Goal: Task Accomplishment & Management: Use online tool/utility

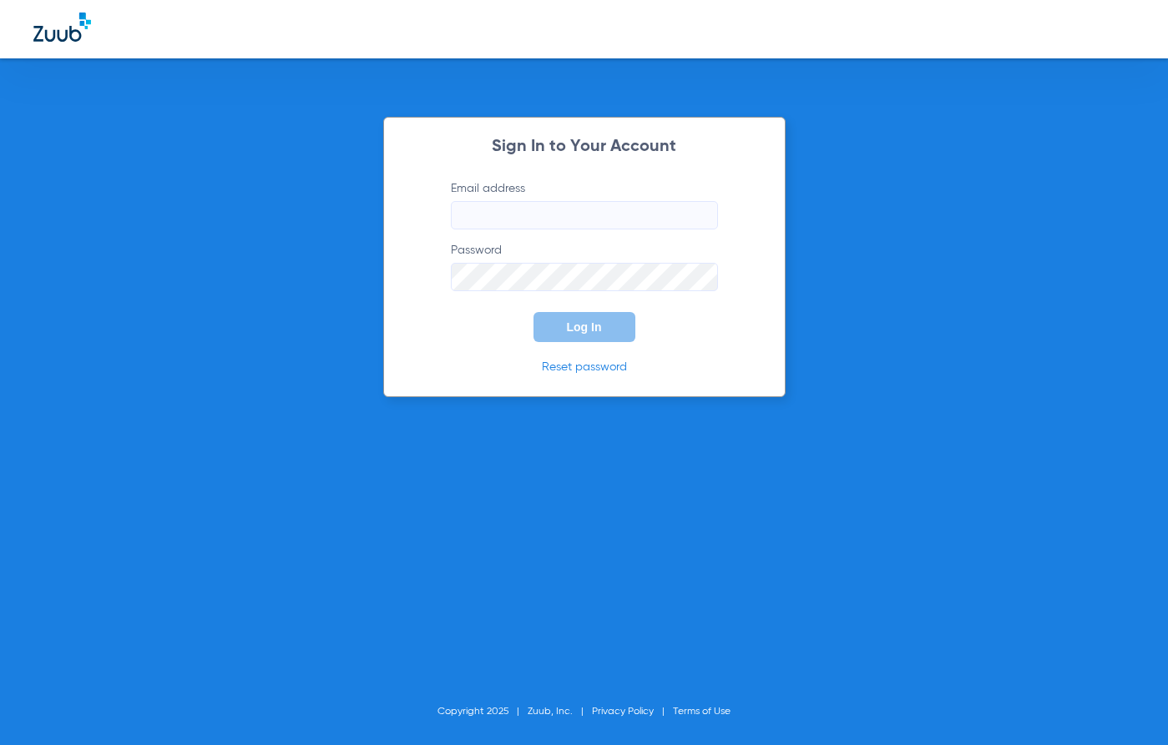
type input "[EMAIL_ADDRESS][DOMAIN_NAME]"
click at [589, 334] on button "Log In" at bounding box center [584, 327] width 102 height 30
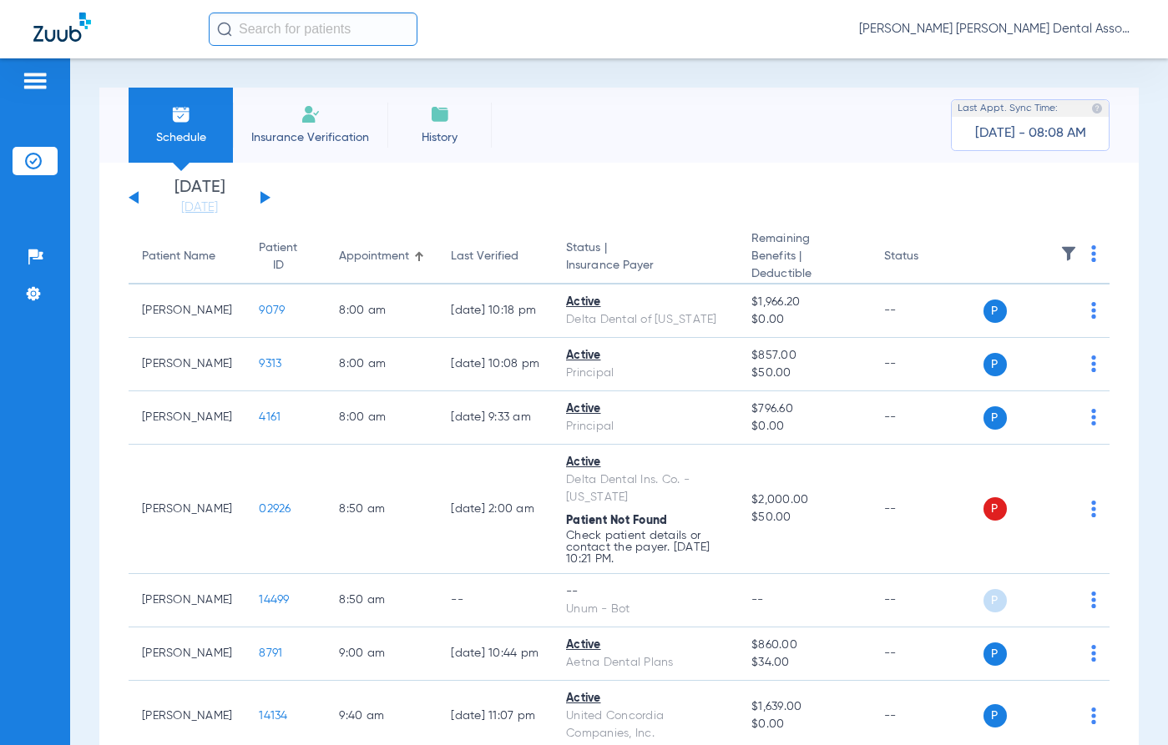
click at [262, 199] on button at bounding box center [265, 197] width 10 height 13
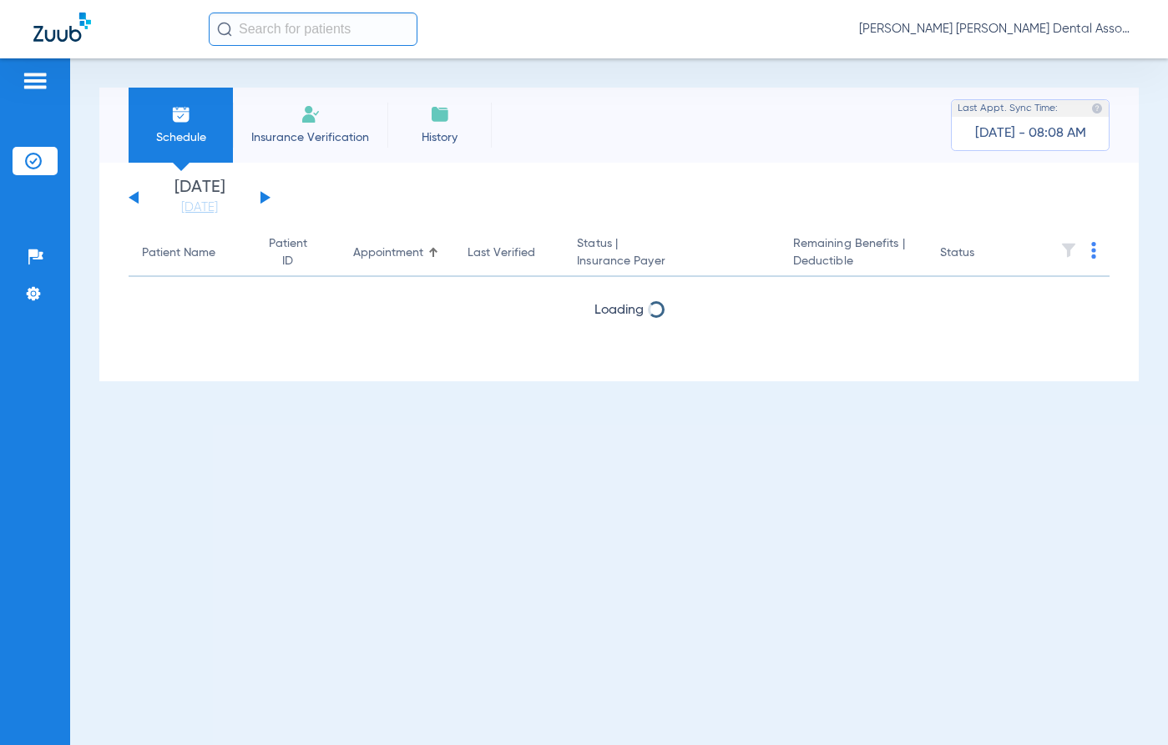
click at [262, 198] on button at bounding box center [265, 197] width 10 height 13
click at [138, 198] on button at bounding box center [134, 197] width 10 height 13
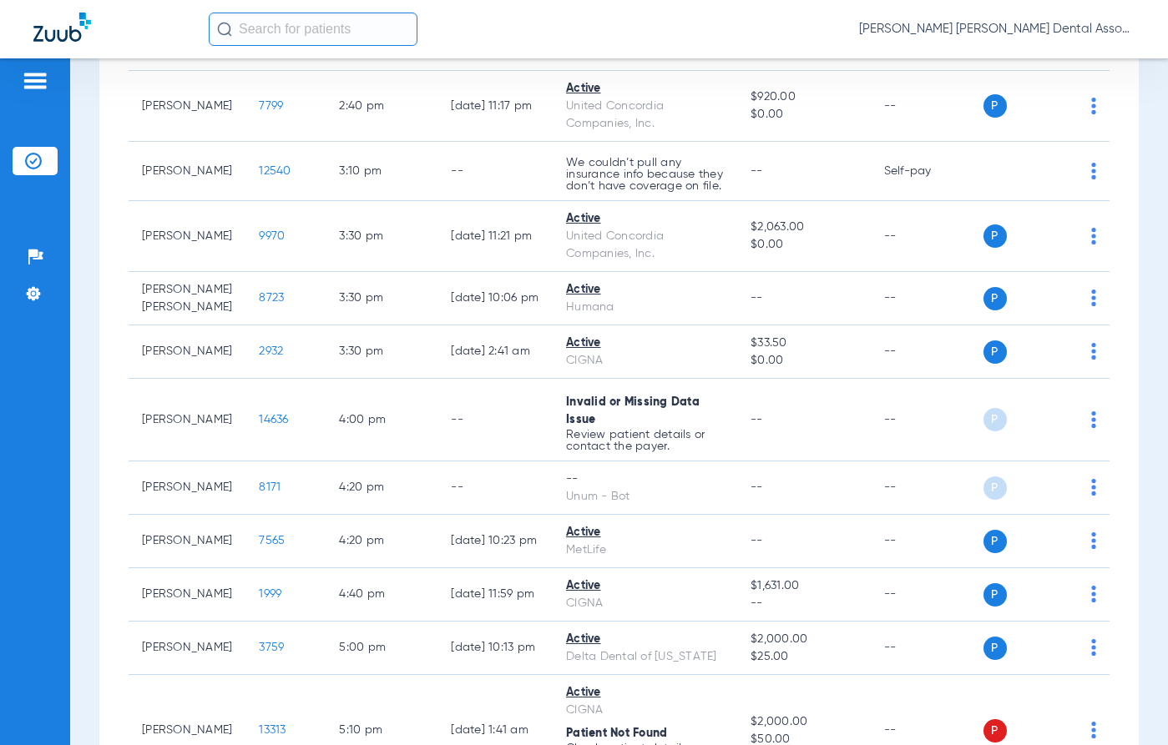
scroll to position [2170, 0]
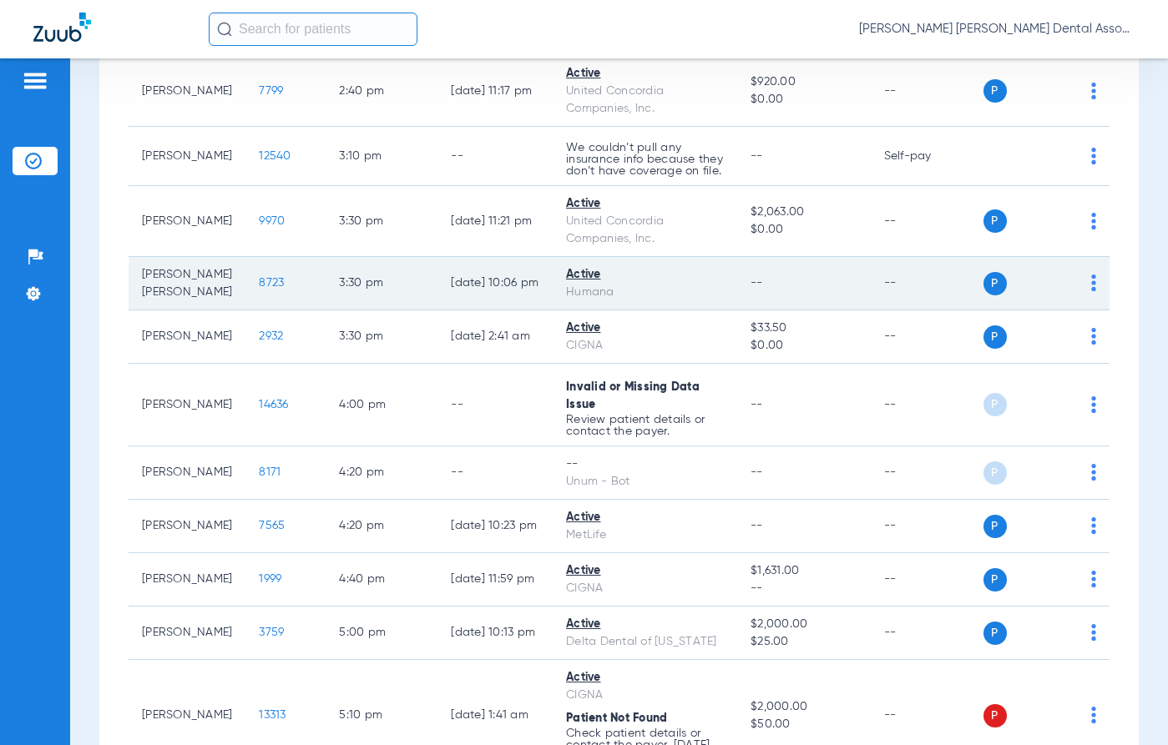
click at [259, 289] on span "8723" at bounding box center [271, 283] width 25 height 12
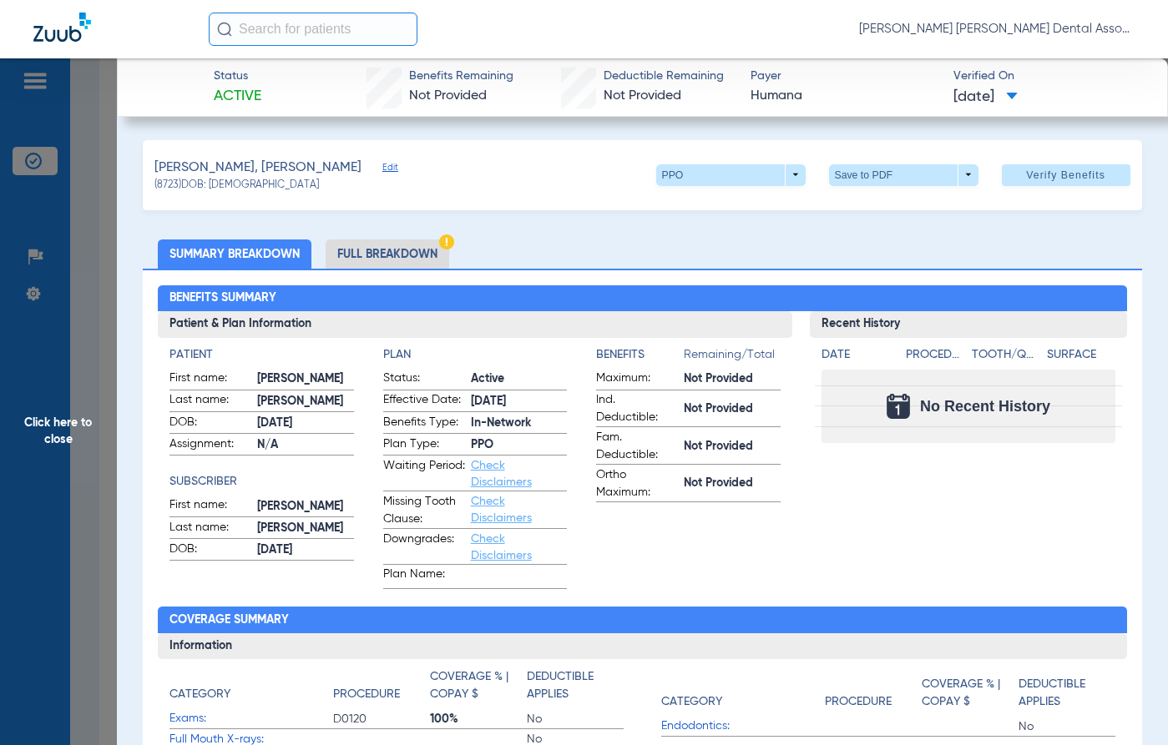
click at [374, 260] on li "Full Breakdown" at bounding box center [387, 254] width 124 height 29
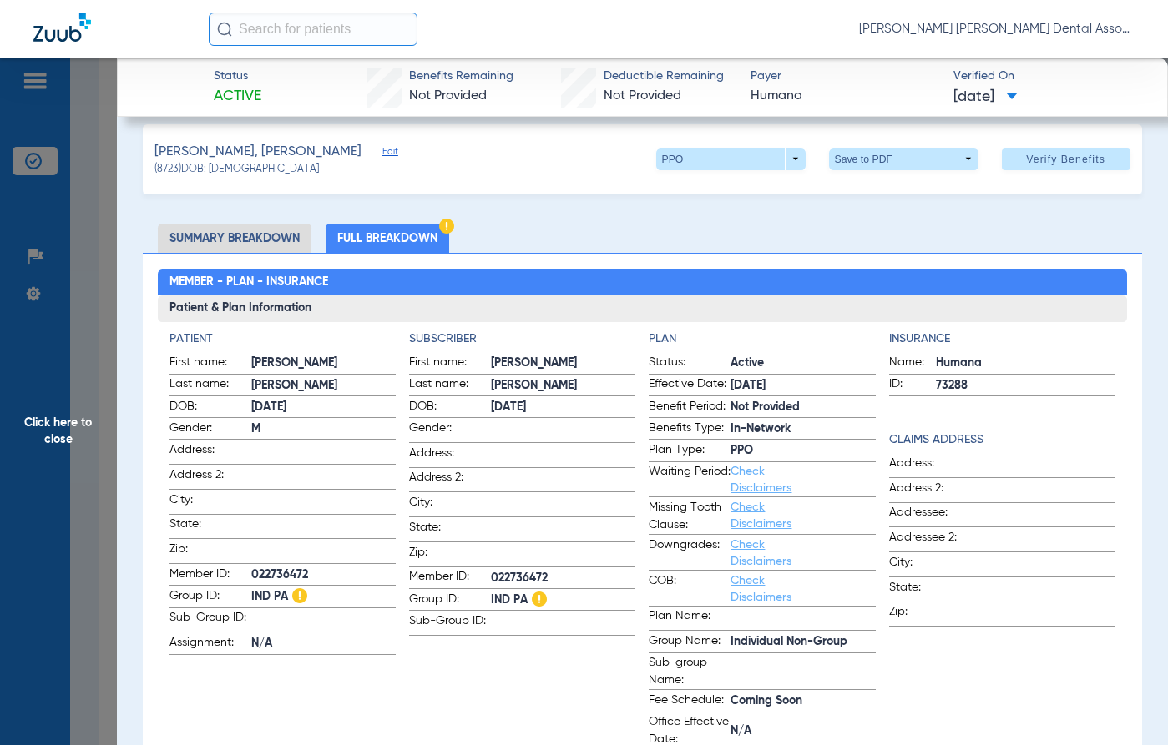
scroll to position [11, 0]
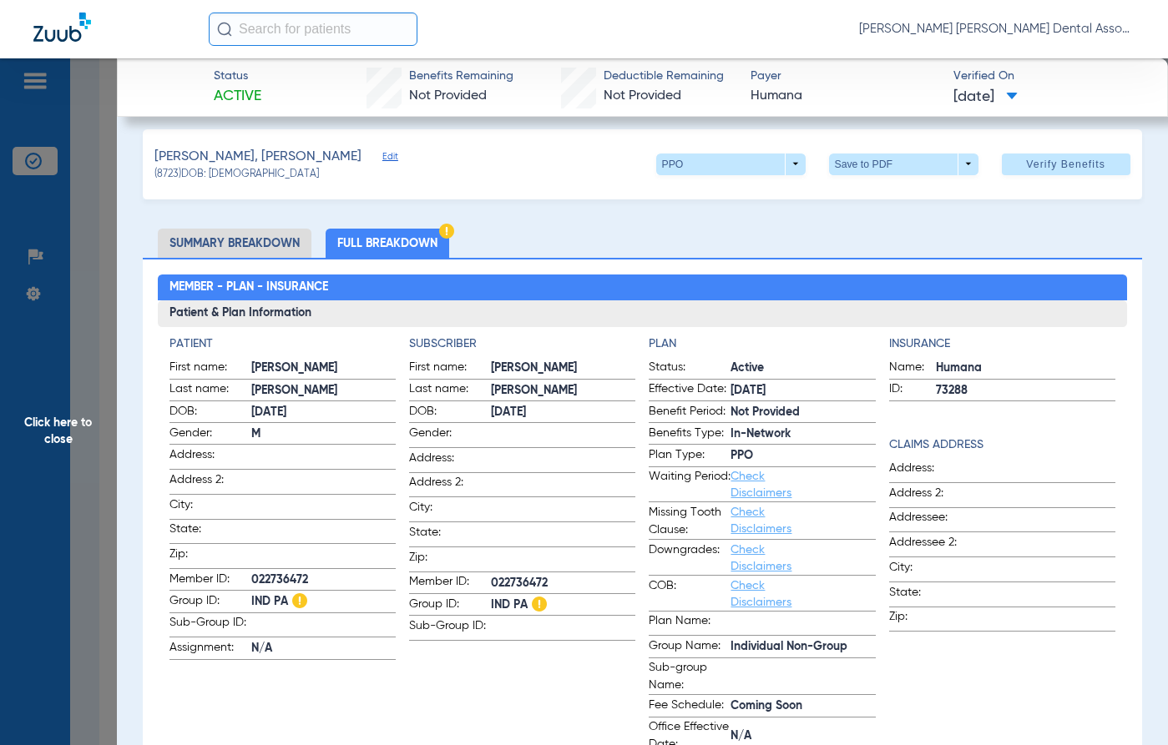
click at [47, 459] on span "Click here to close" at bounding box center [58, 430] width 117 height 745
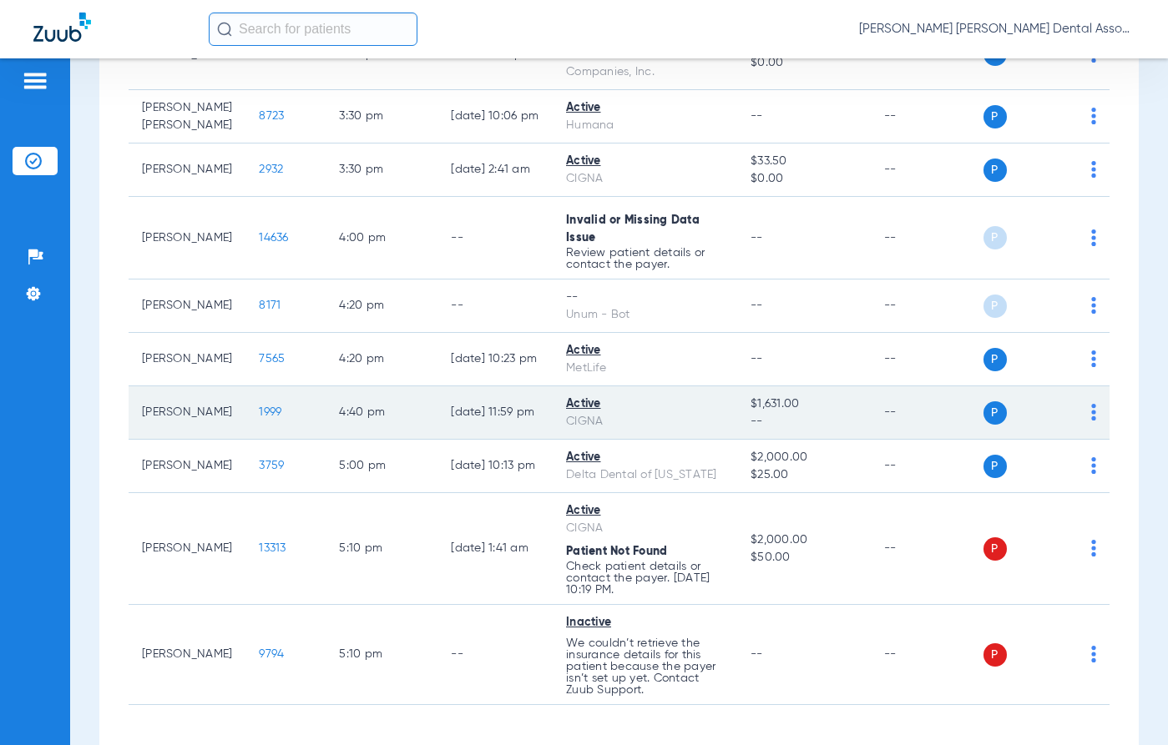
scroll to position [2596, 0]
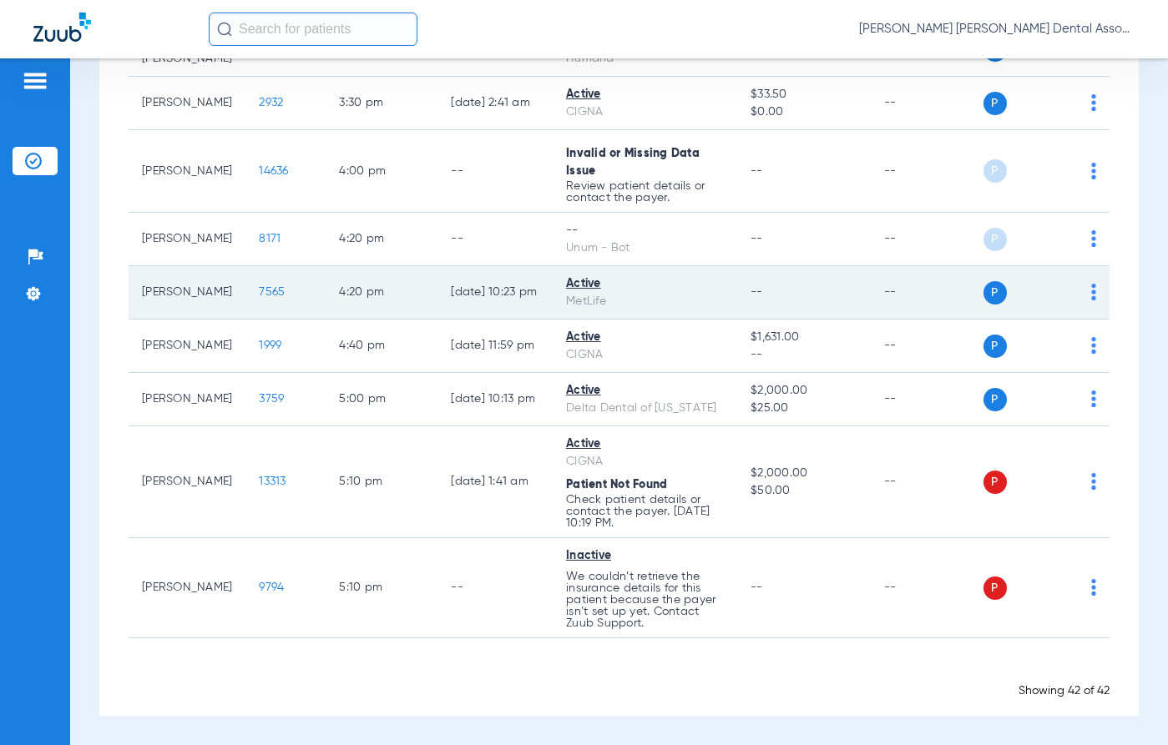
click at [259, 286] on span "7565" at bounding box center [272, 292] width 26 height 12
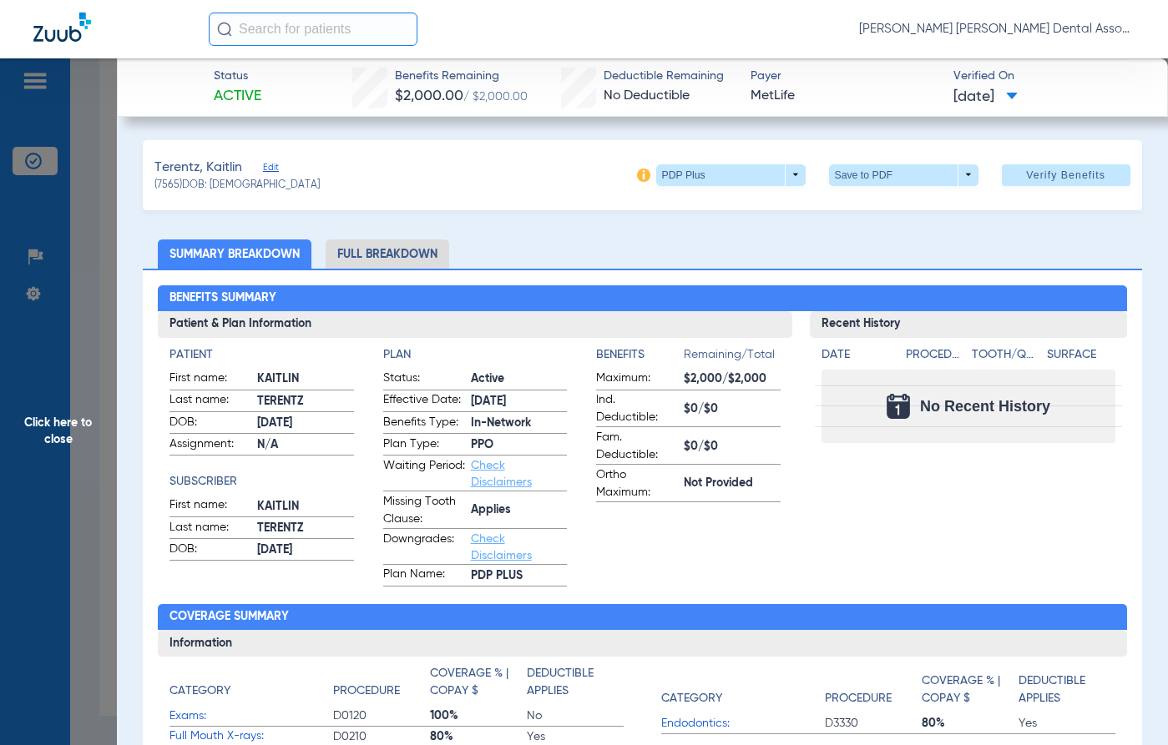
click at [429, 244] on li "Full Breakdown" at bounding box center [387, 254] width 124 height 29
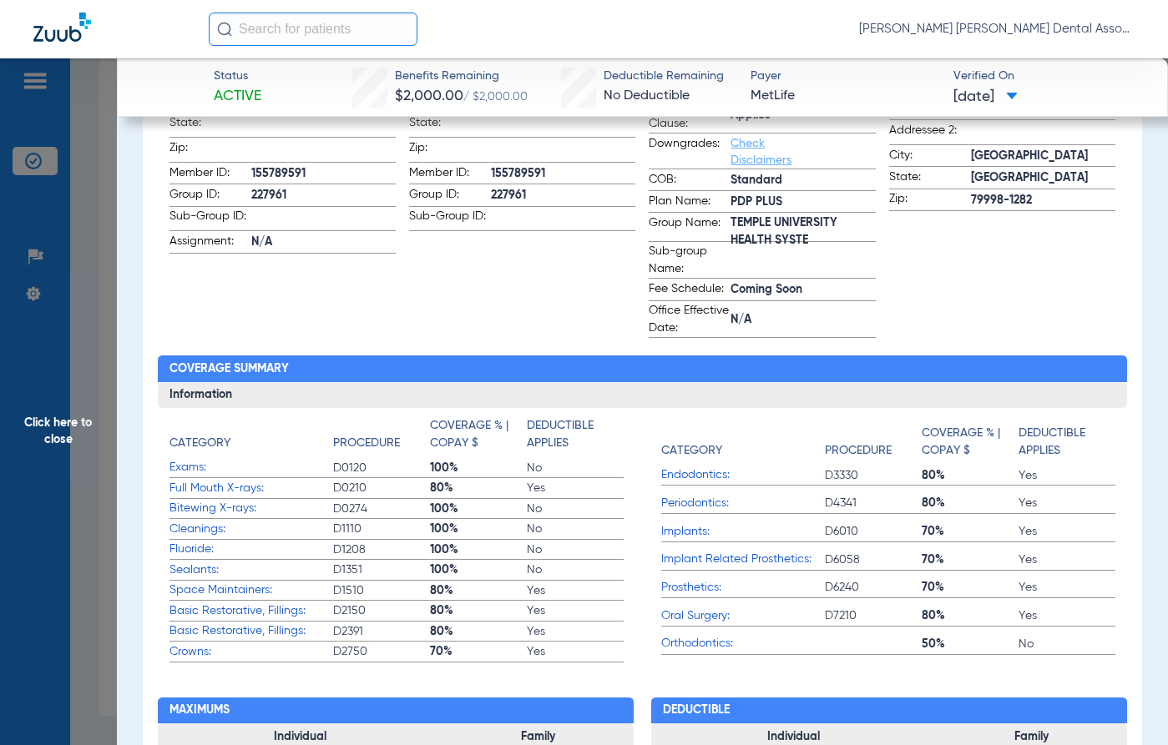
scroll to position [668, 0]
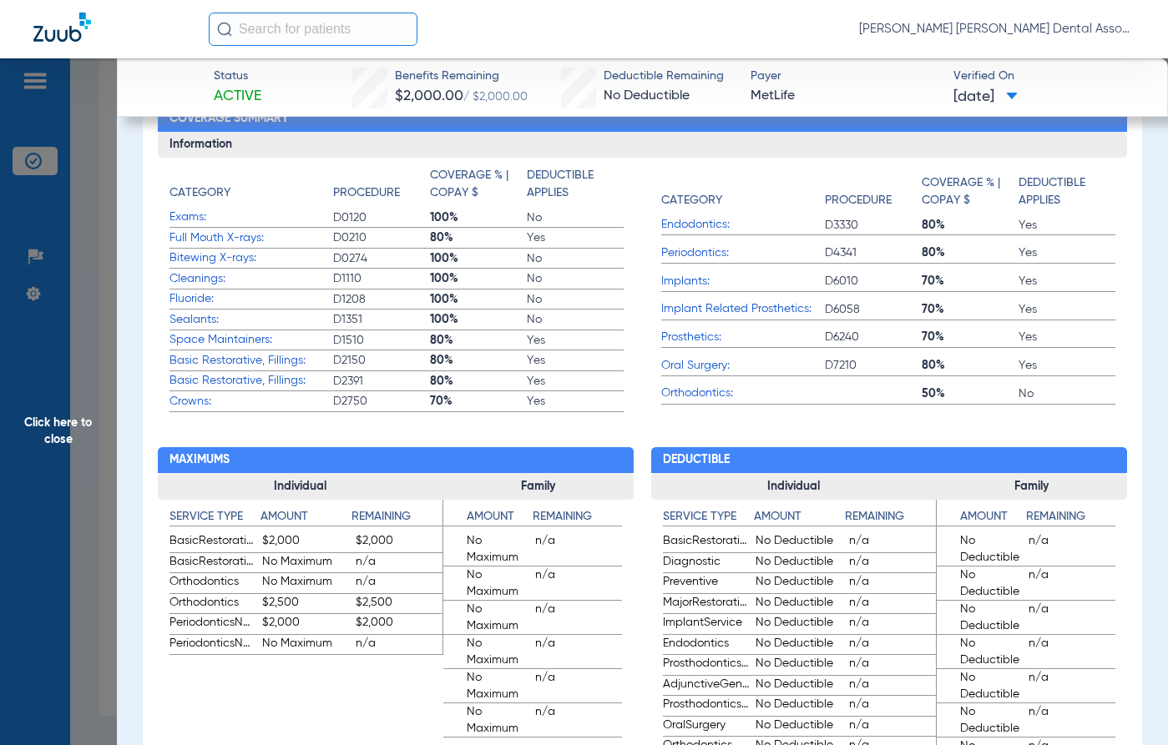
click at [214, 431] on app-benefits "Maximums Individual Service Type Amount Remaining BasicRestorative $2,000 $2,00…" at bounding box center [396, 695] width 476 height 566
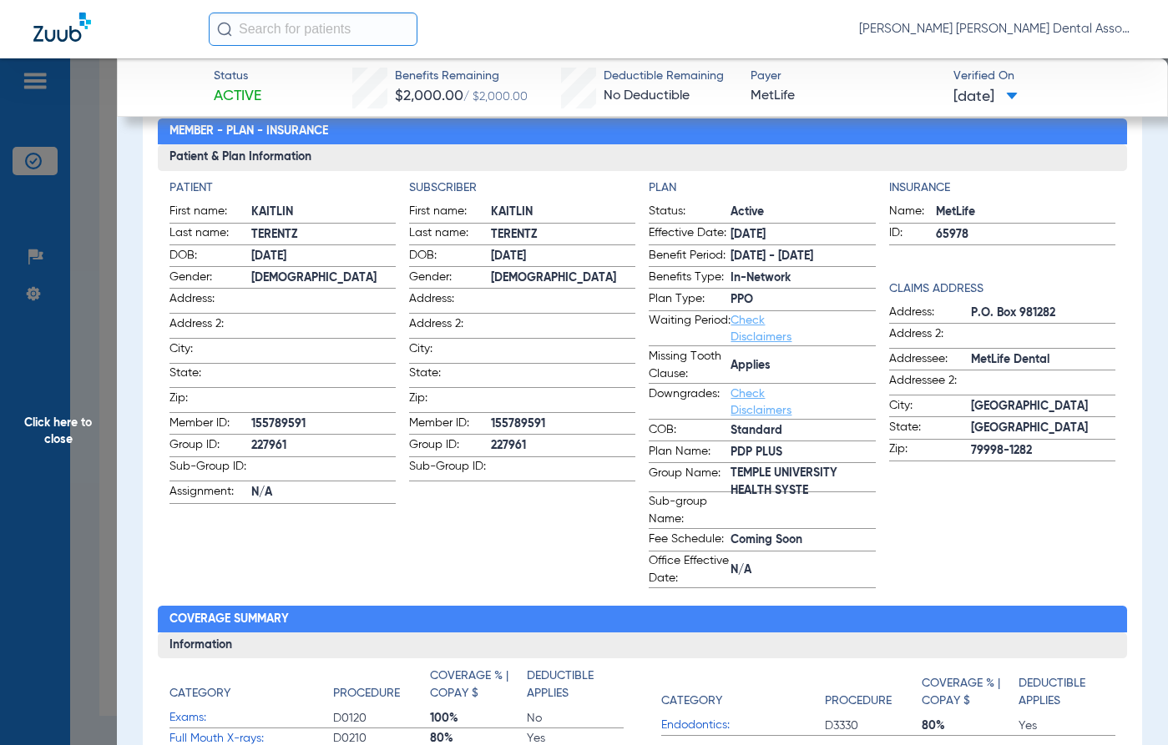
scroll to position [0, 0]
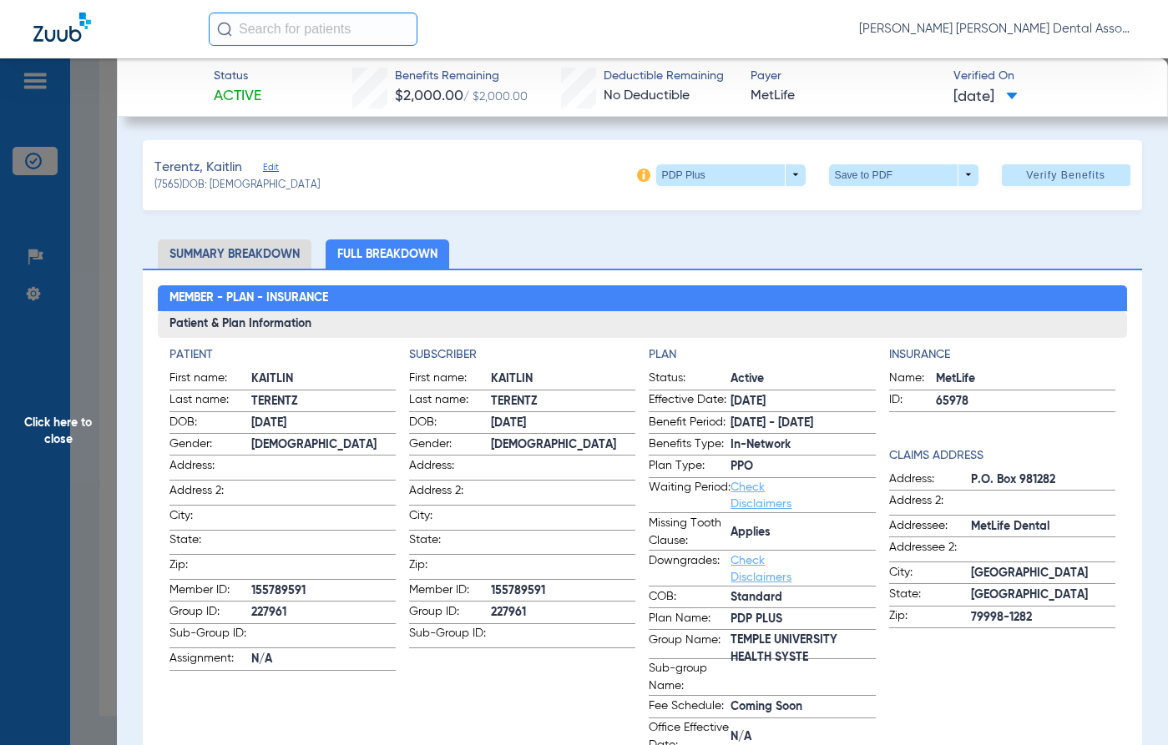
click at [637, 177] on img at bounding box center [643, 175] width 13 height 13
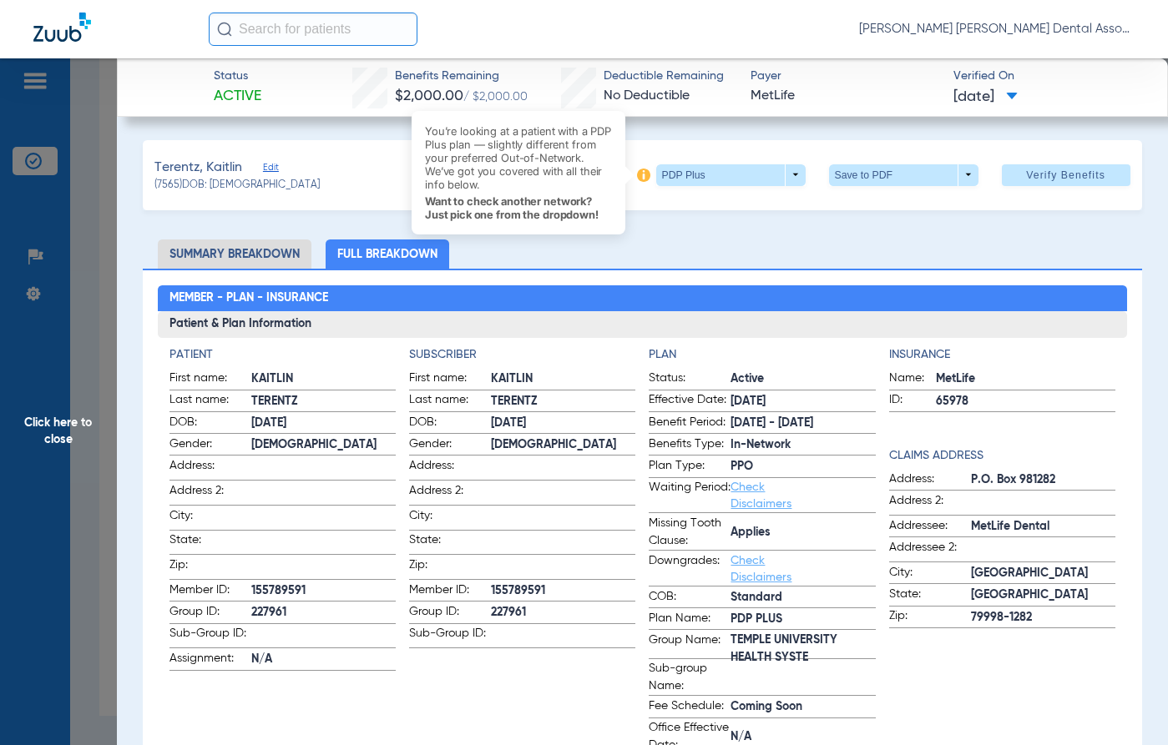
click at [599, 388] on span "KAITLIN" at bounding box center [563, 380] width 144 height 18
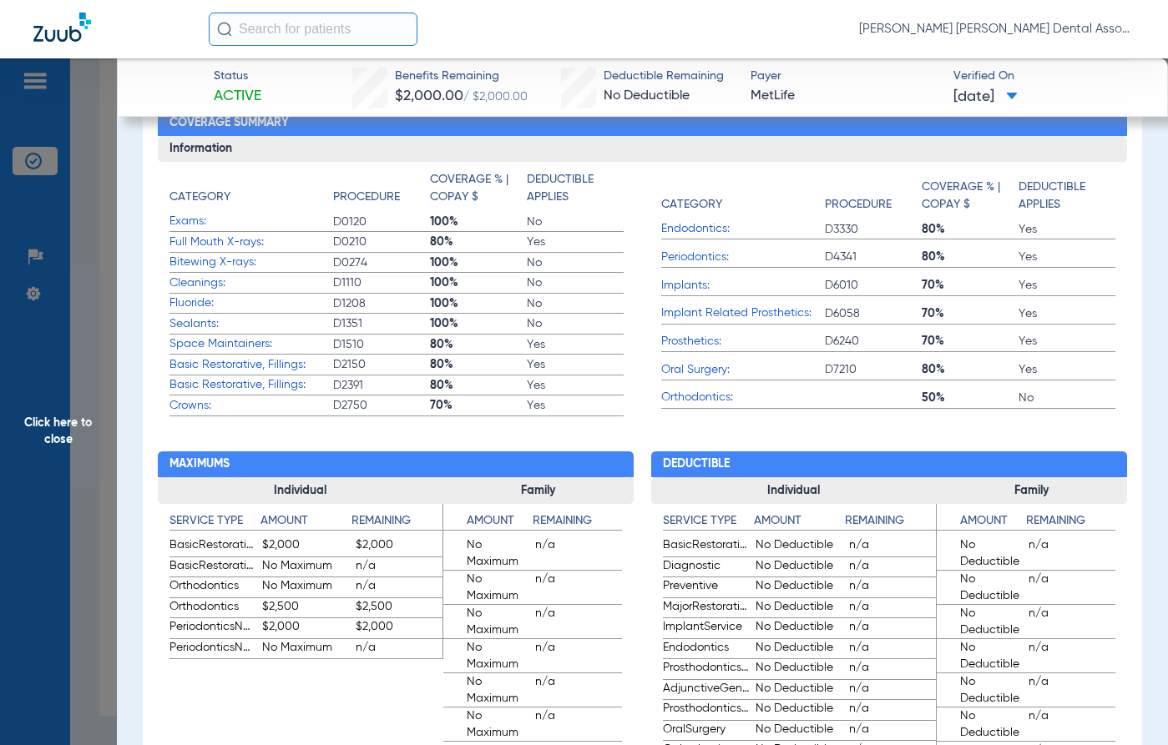
scroll to position [751, 0]
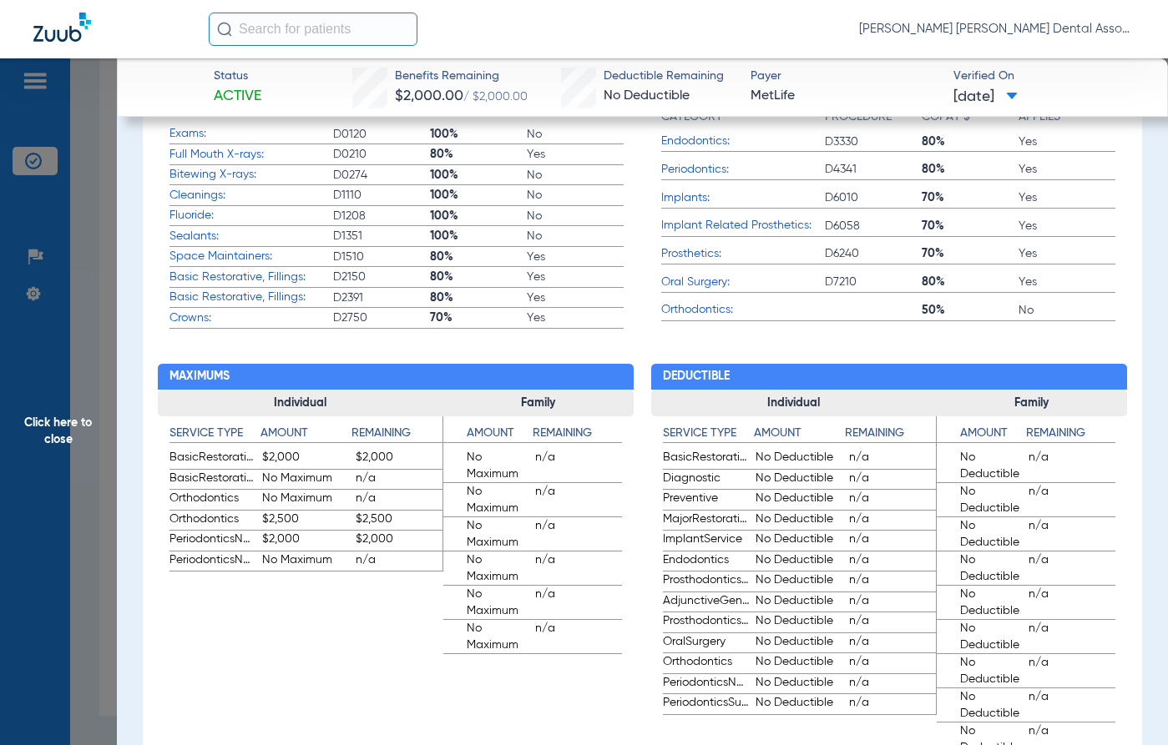
click at [63, 431] on span "Click here to close" at bounding box center [58, 430] width 117 height 745
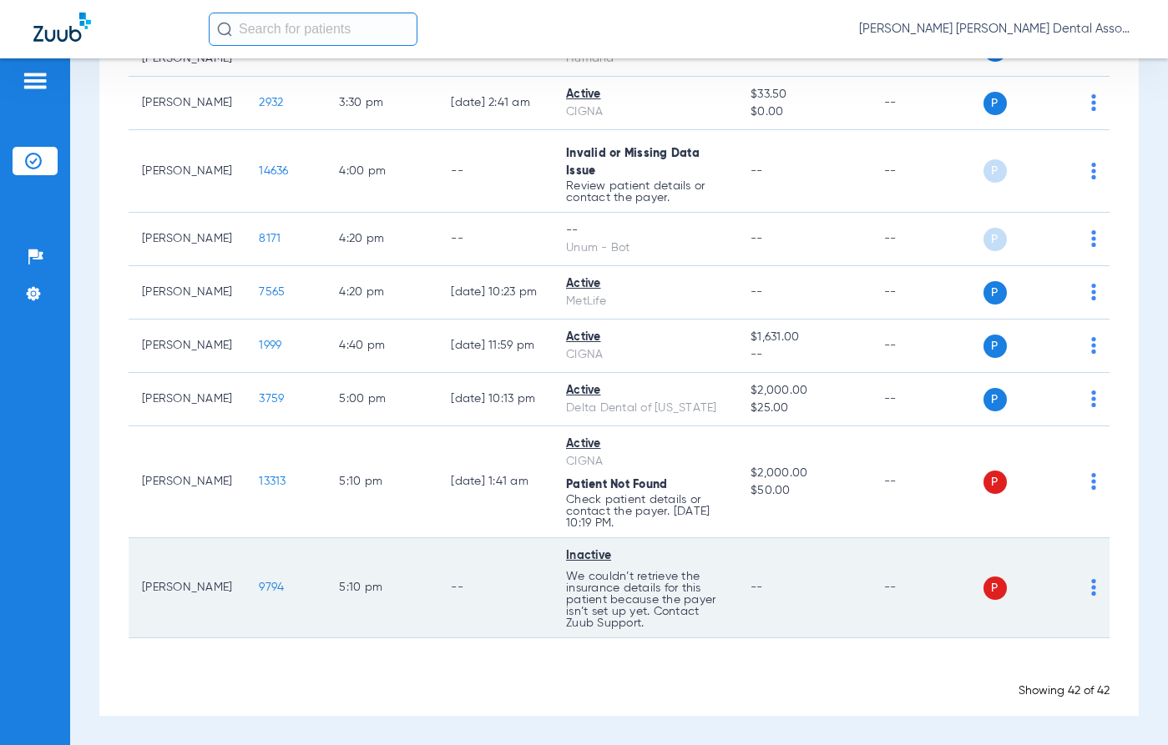
click at [437, 554] on td "--" at bounding box center [494, 588] width 115 height 100
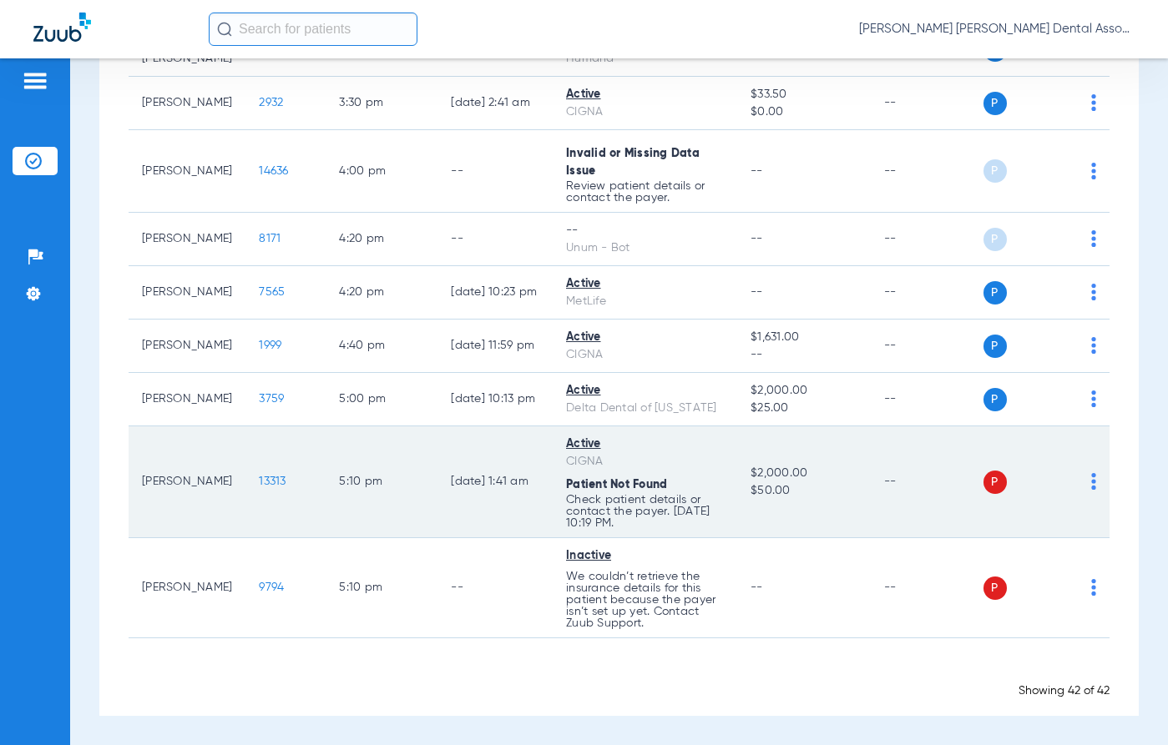
click at [1091, 483] on img at bounding box center [1093, 481] width 5 height 17
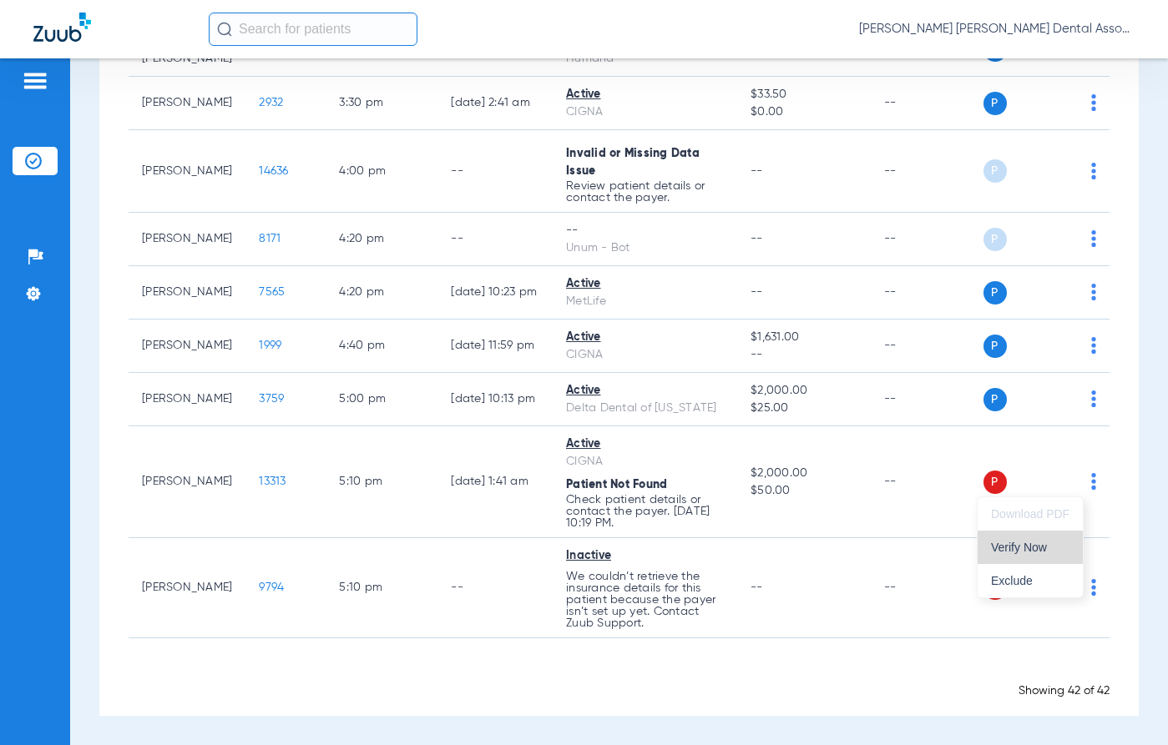
click at [1056, 548] on span "Verify Now" at bounding box center [1030, 548] width 78 height 12
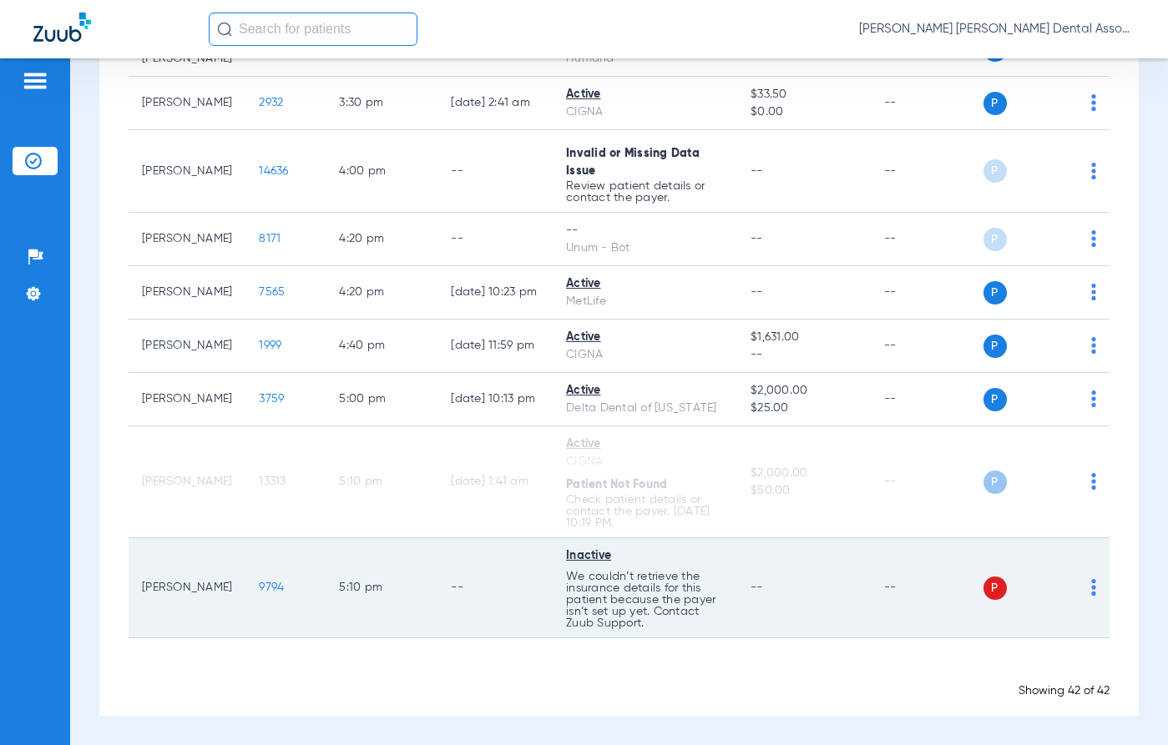
click at [472, 542] on td "--" at bounding box center [494, 588] width 115 height 100
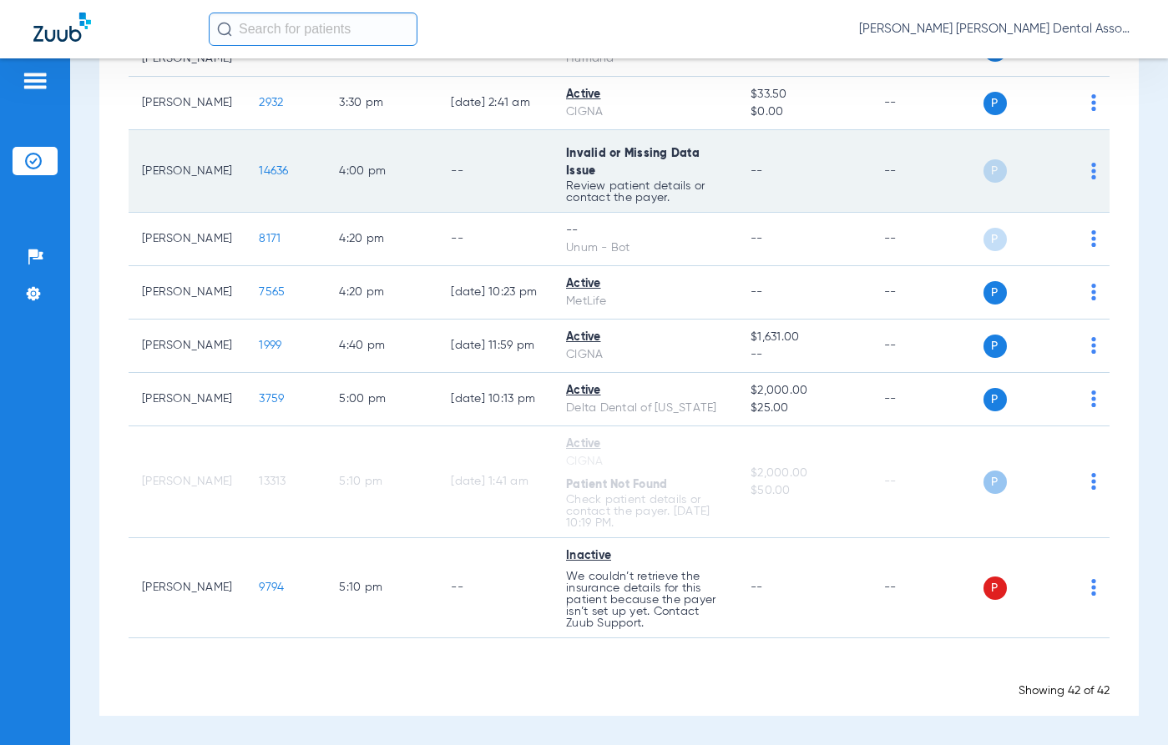
click at [472, 192] on td "--" at bounding box center [494, 171] width 115 height 83
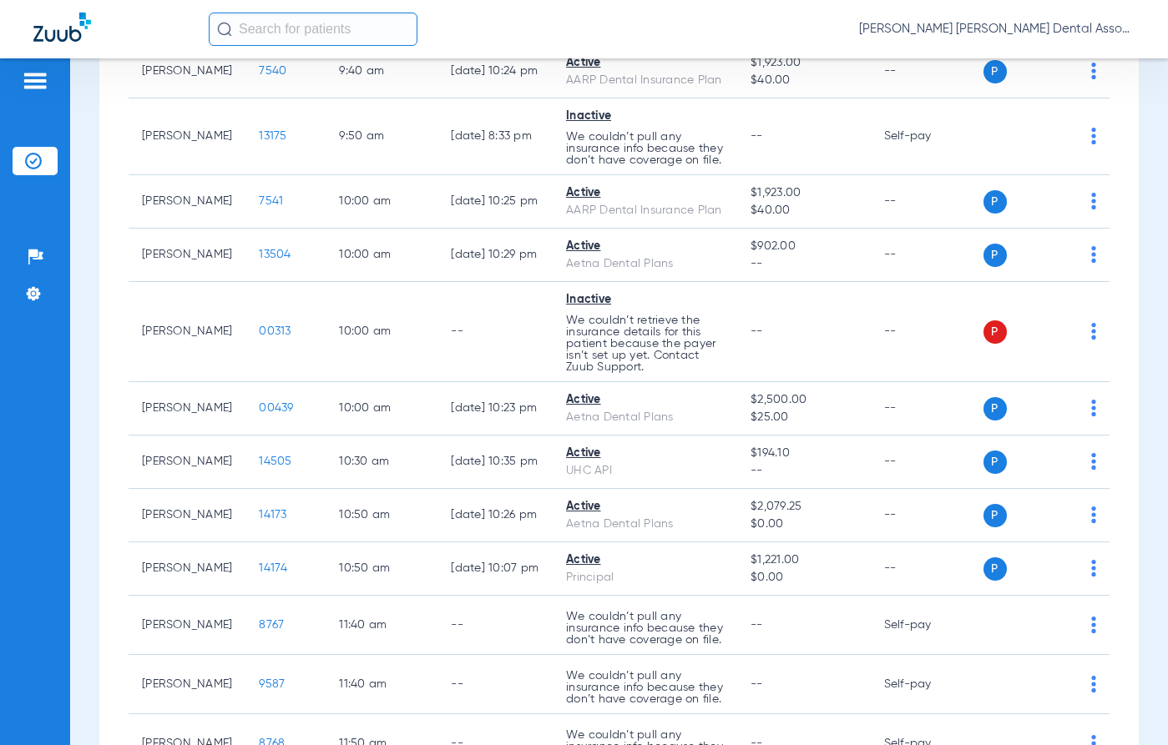
scroll to position [751, 0]
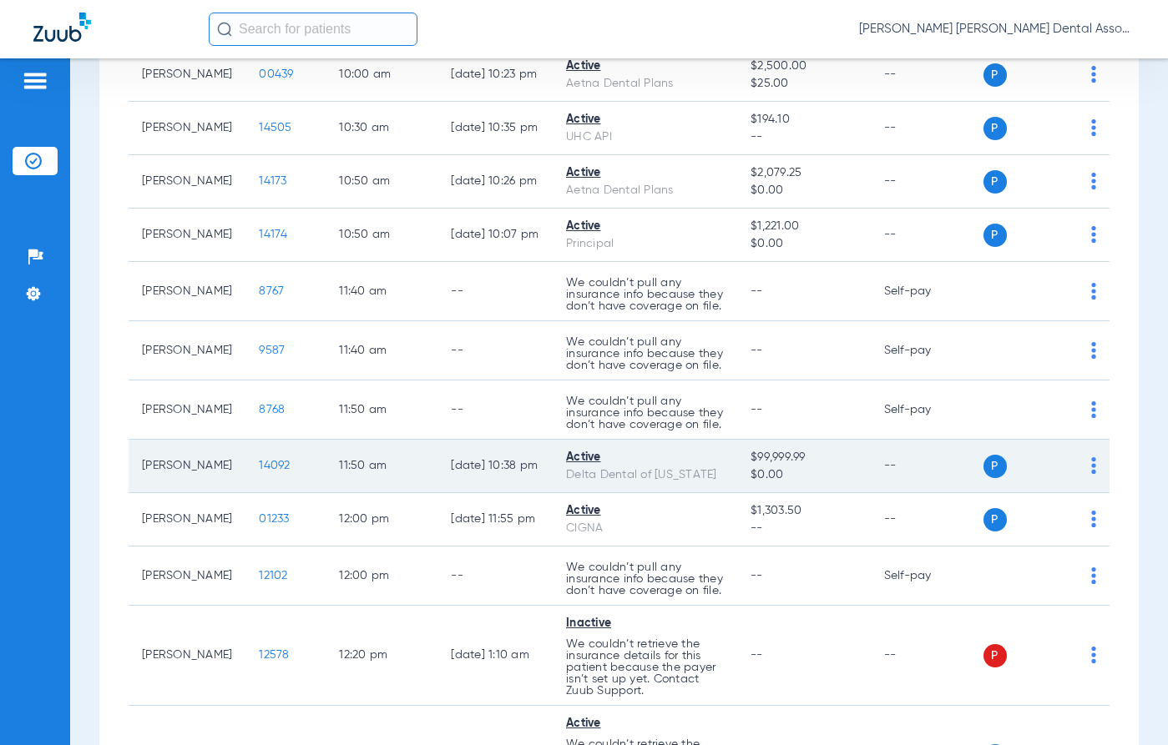
click at [259, 472] on span "14092" at bounding box center [274, 466] width 31 height 12
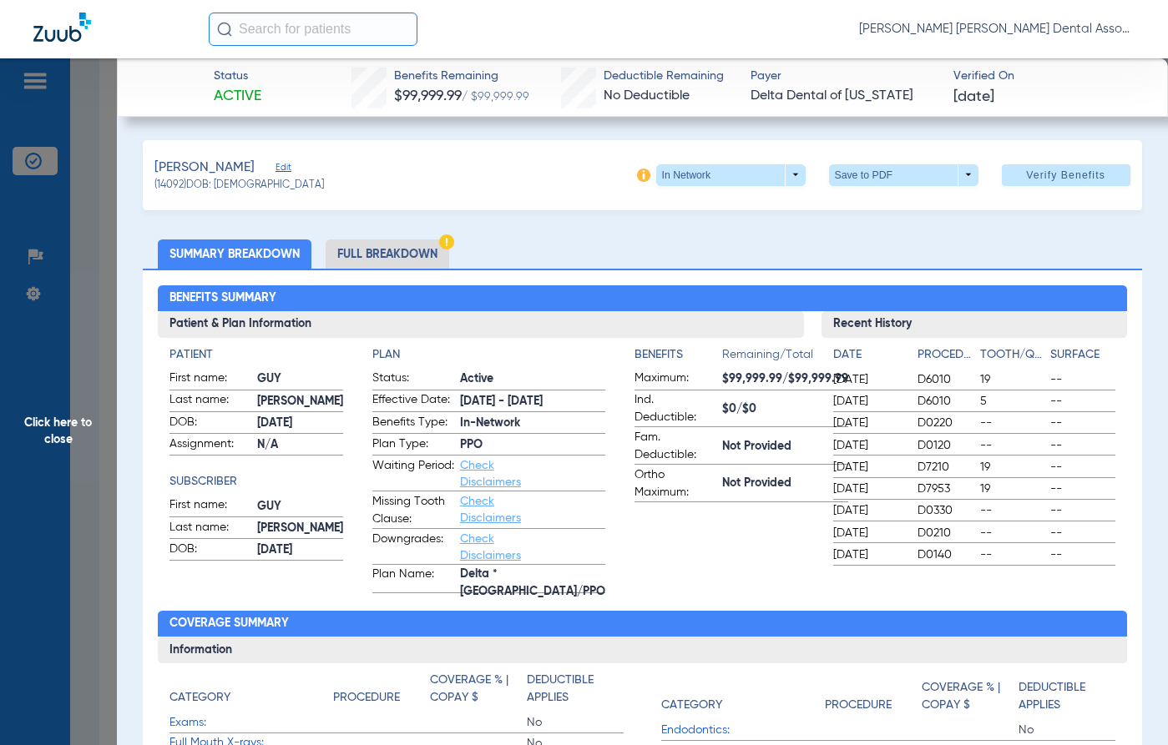
click at [385, 248] on li "Full Breakdown" at bounding box center [387, 254] width 124 height 29
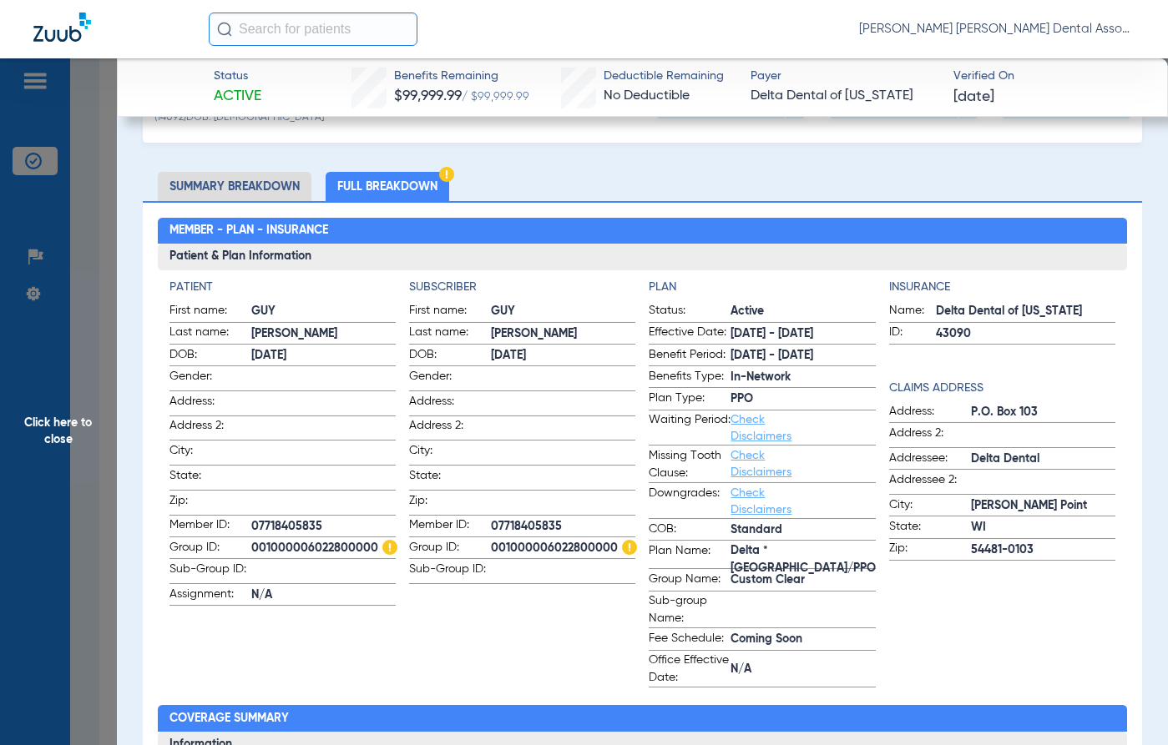
scroll to position [167, 0]
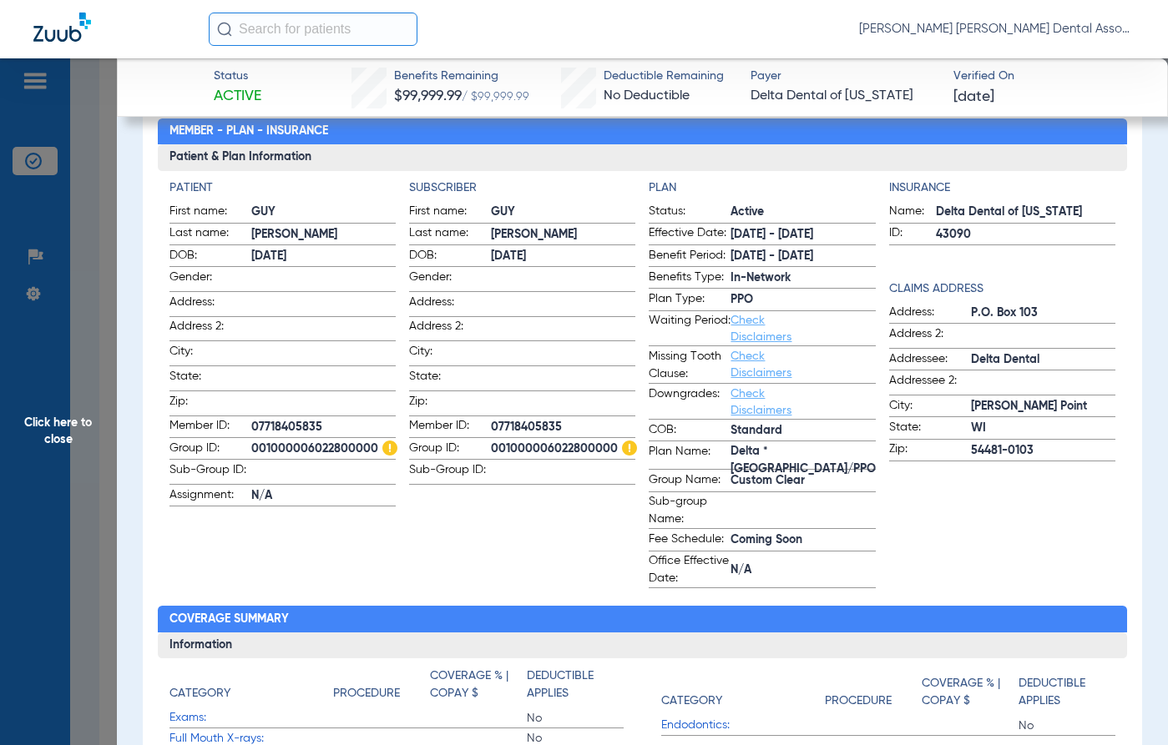
drag, startPoint x: 250, startPoint y: 471, endPoint x: 173, endPoint y: 458, distance: 78.6
click at [245, 471] on label "Sub-Group ID:" at bounding box center [282, 473] width 226 height 23
click at [63, 422] on span "Click here to close" at bounding box center [58, 430] width 117 height 745
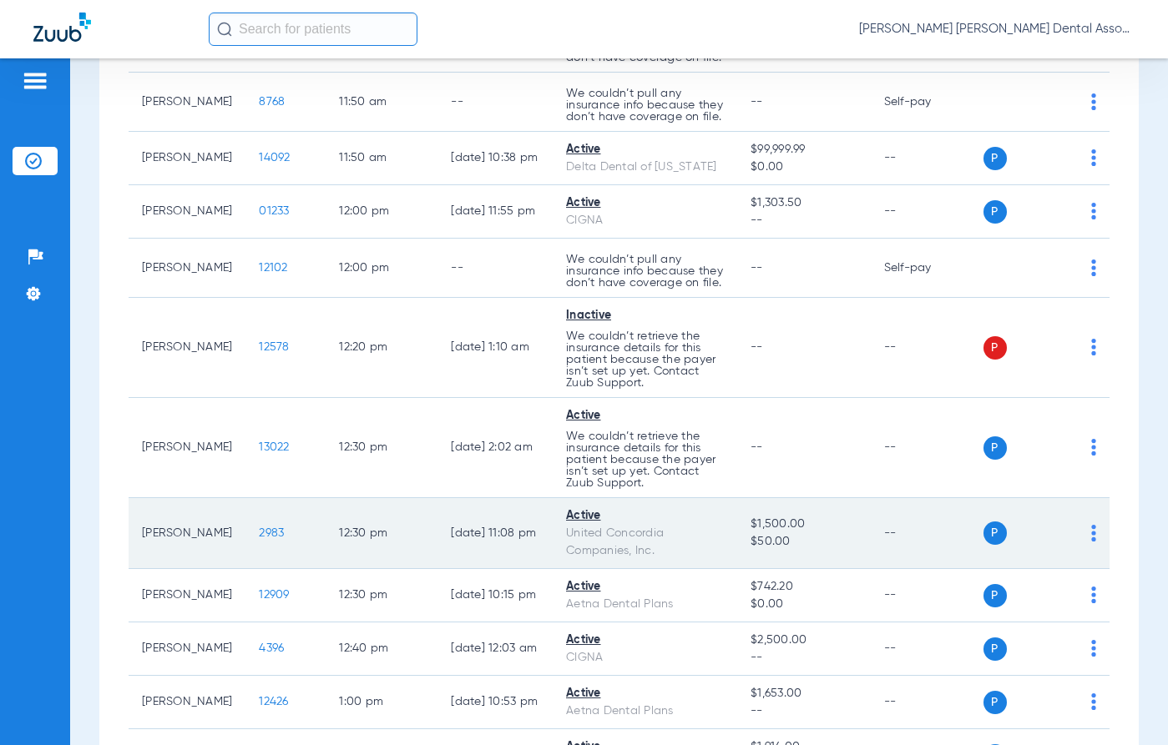
scroll to position [1001, 0]
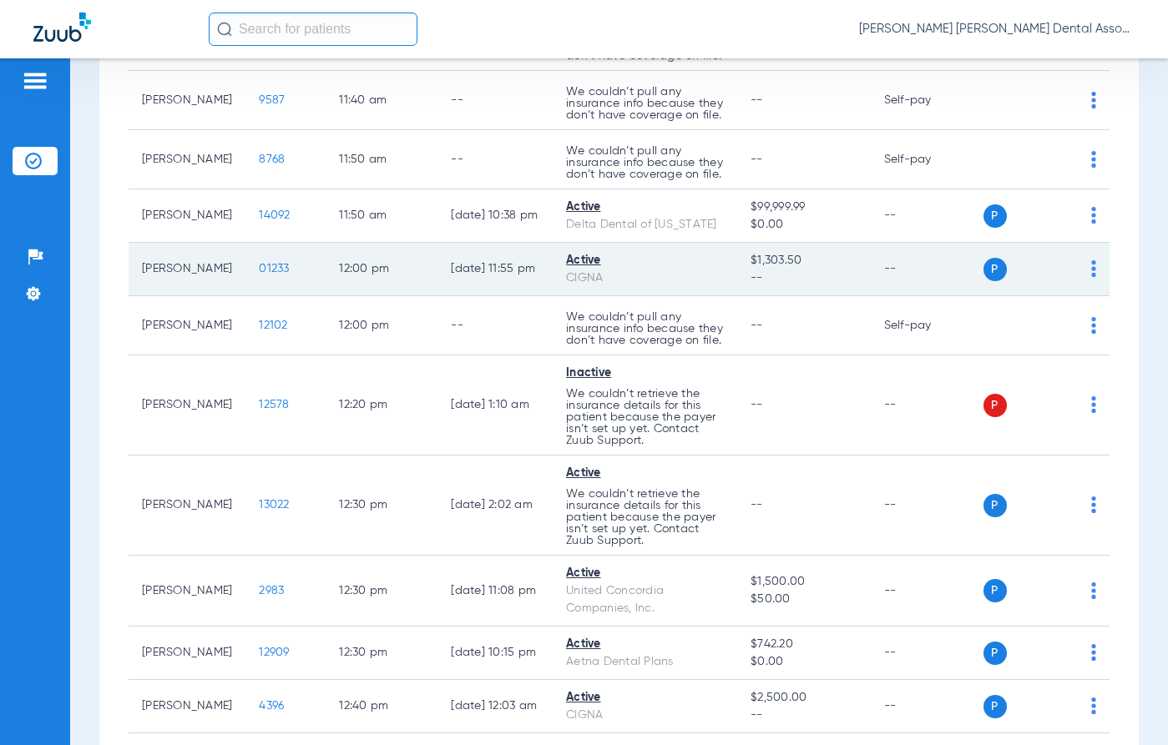
click at [259, 275] on span "01233" at bounding box center [274, 269] width 30 height 12
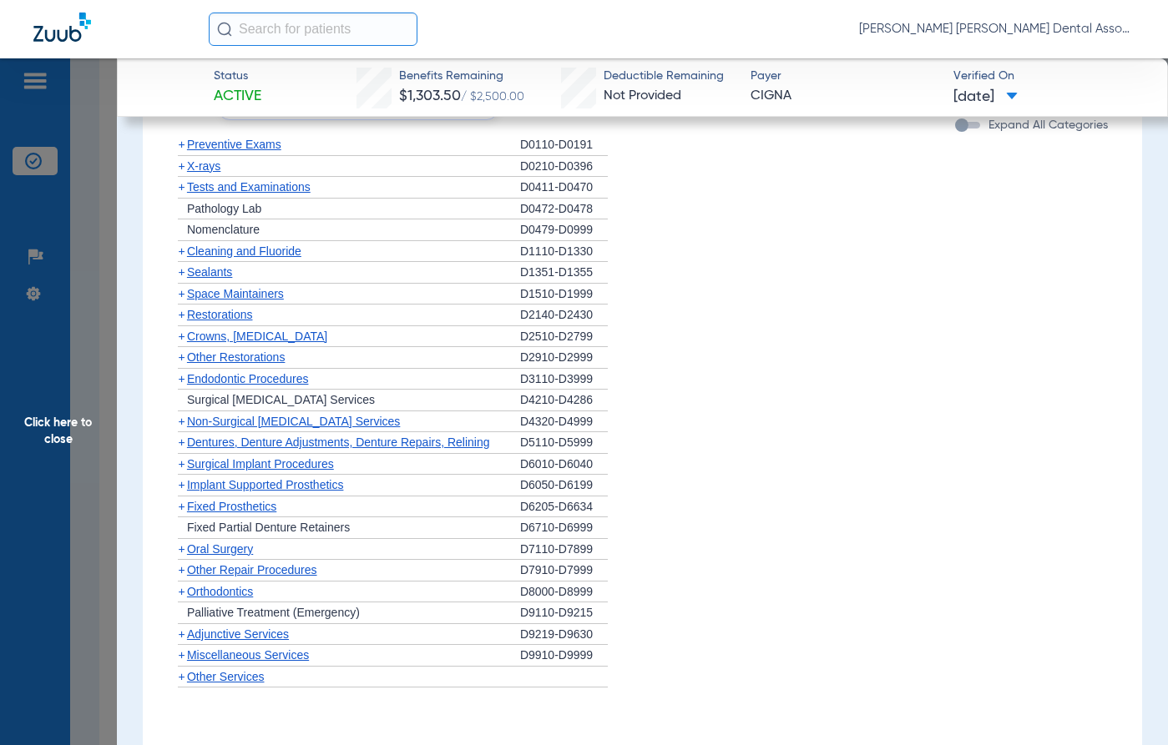
scroll to position [959, 0]
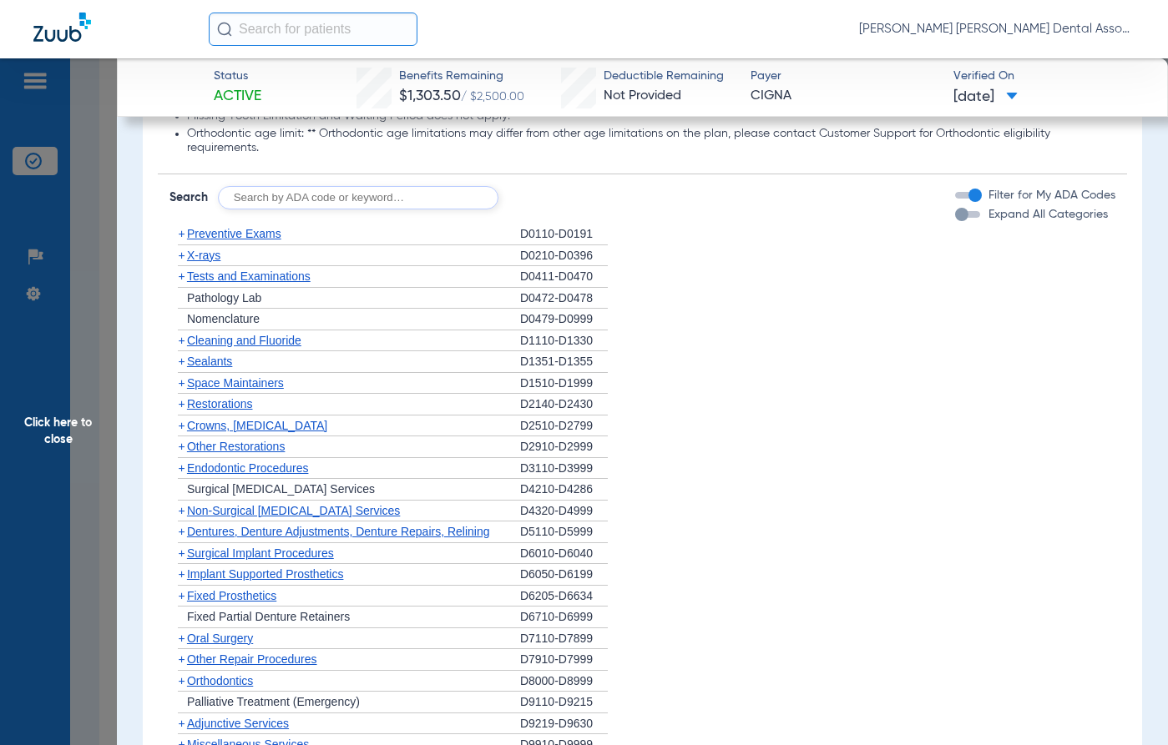
click at [31, 432] on span "Click here to close" at bounding box center [58, 430] width 117 height 745
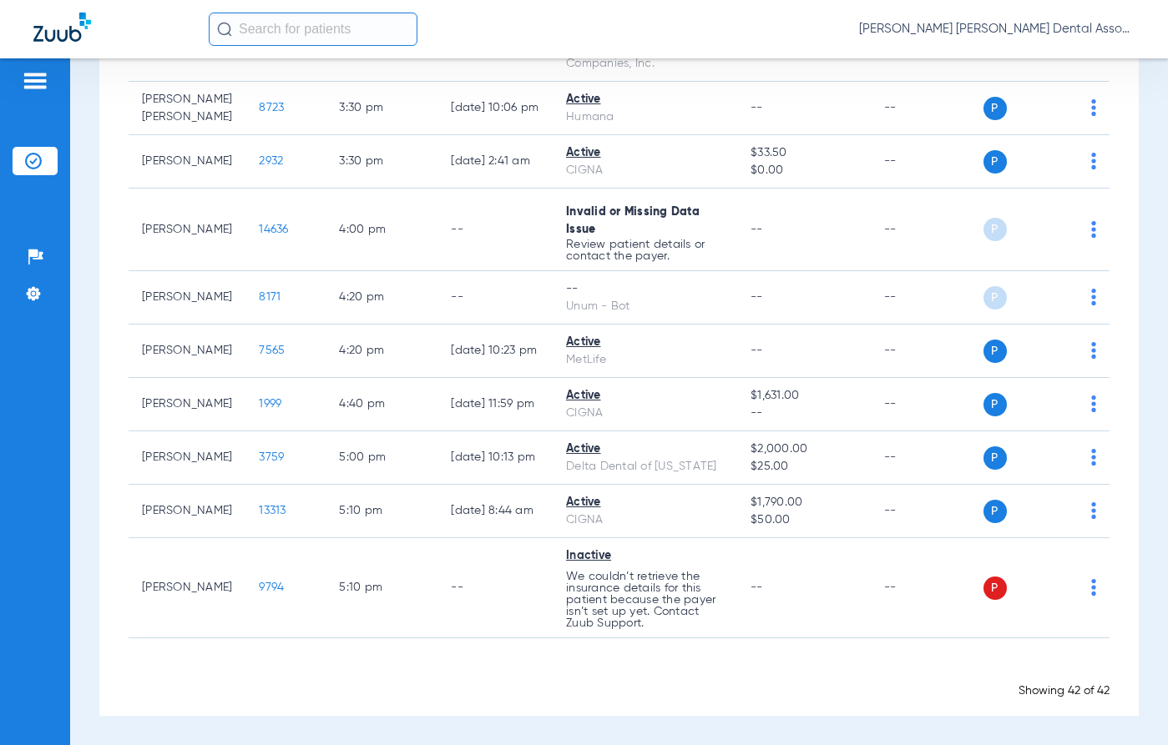
scroll to position [2204, 0]
